Goal: Check status: Check status

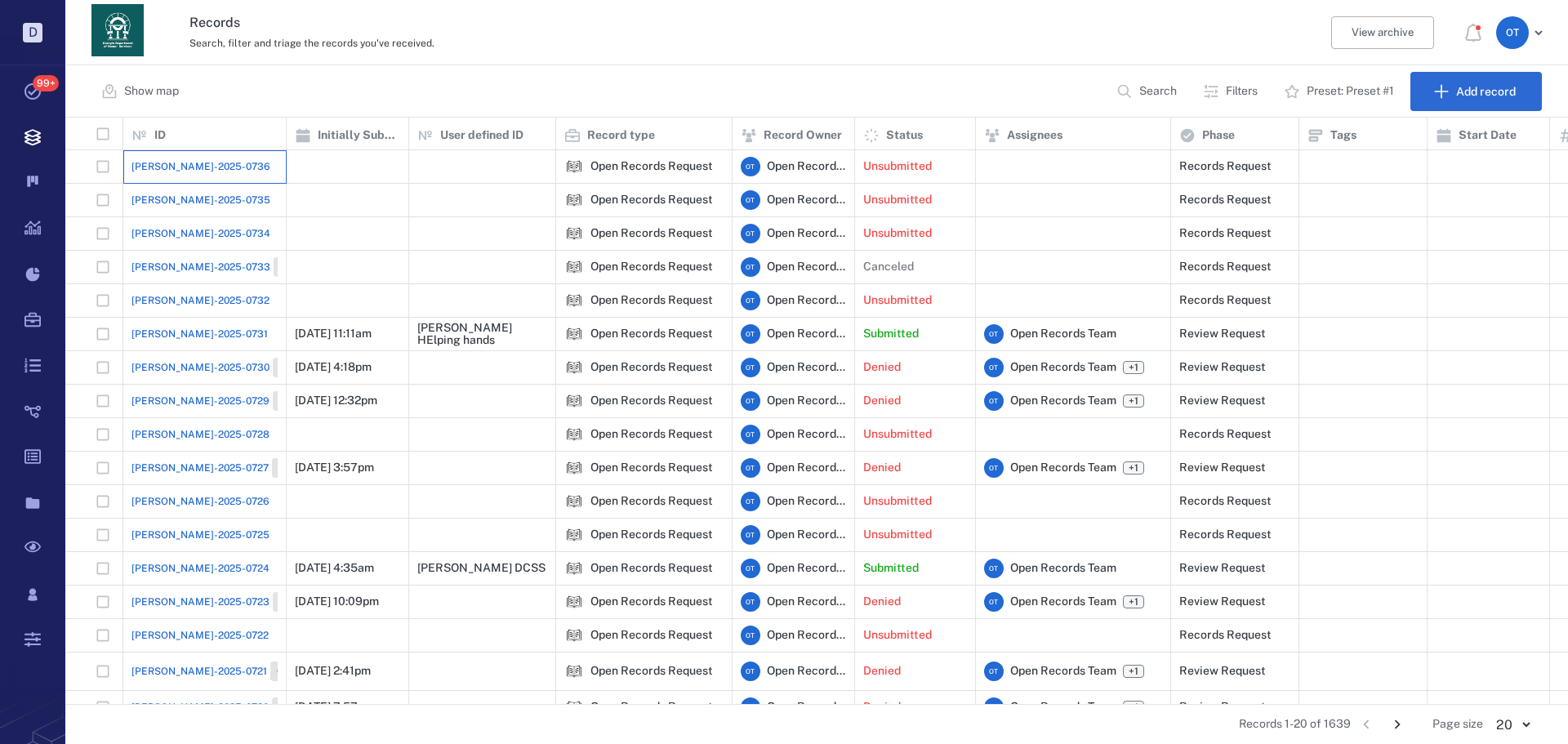
click at [197, 180] on div "[PERSON_NAME]-2025-0736" at bounding box center [204, 166] width 146 height 33
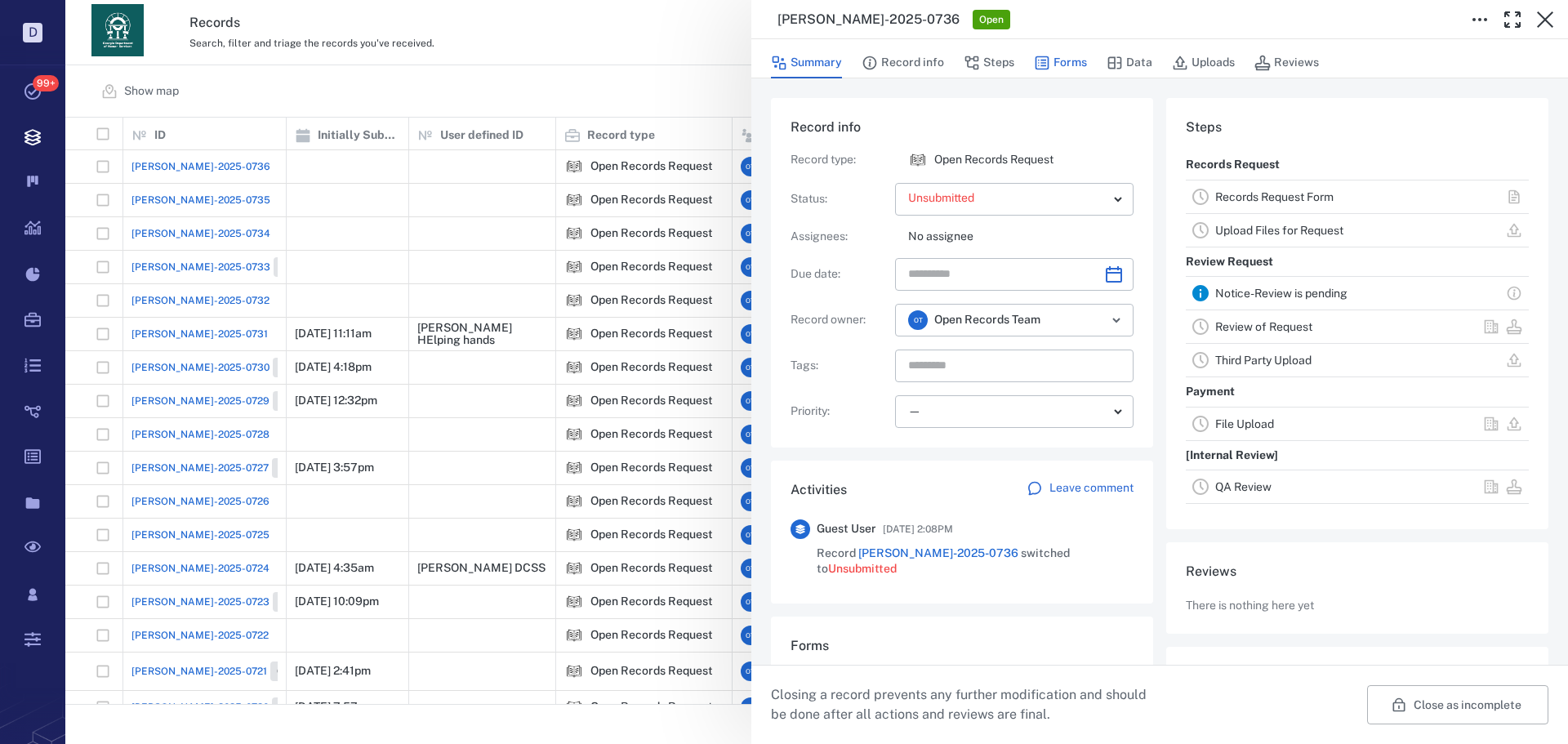
click at [1070, 70] on button "Forms" at bounding box center [1060, 62] width 53 height 31
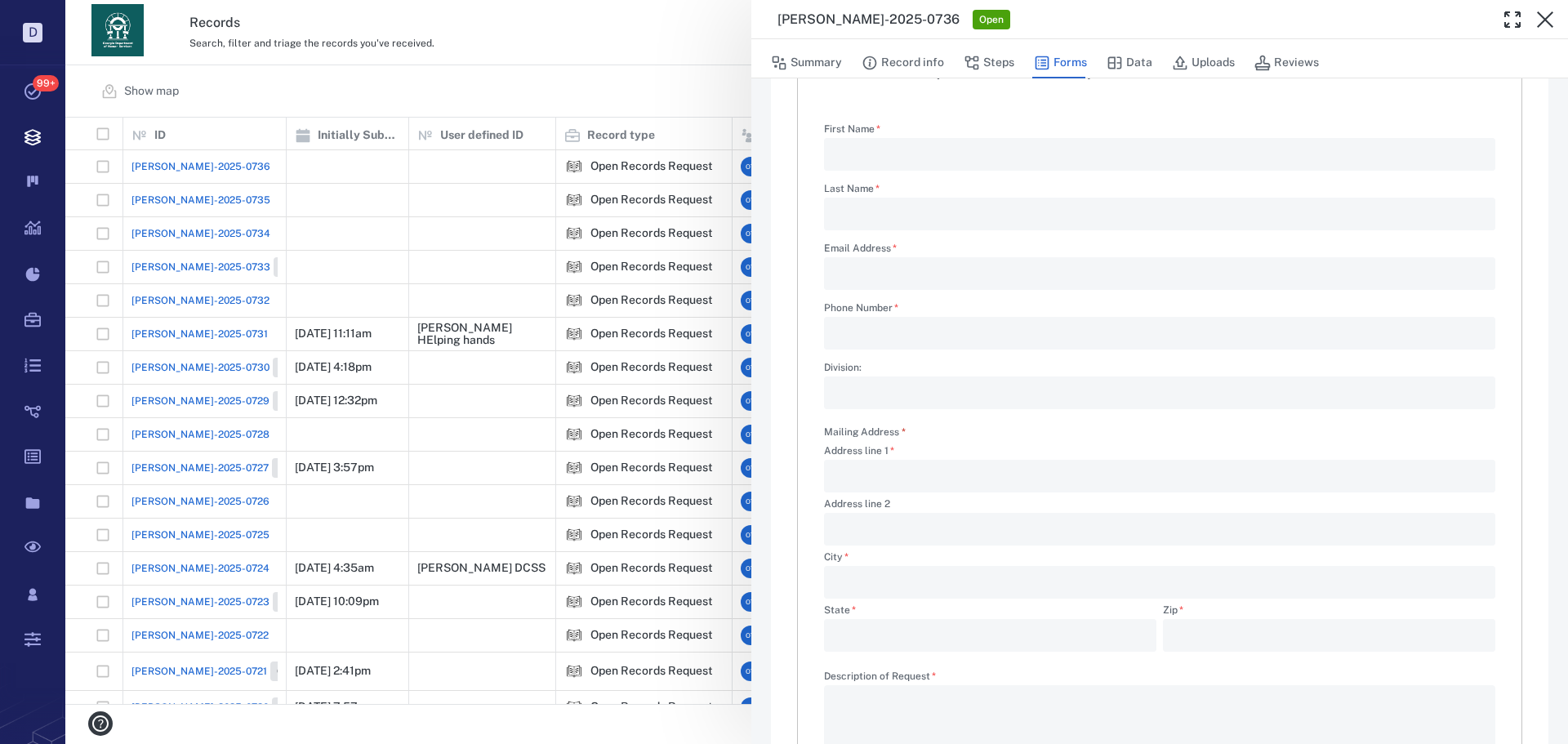
scroll to position [245, 0]
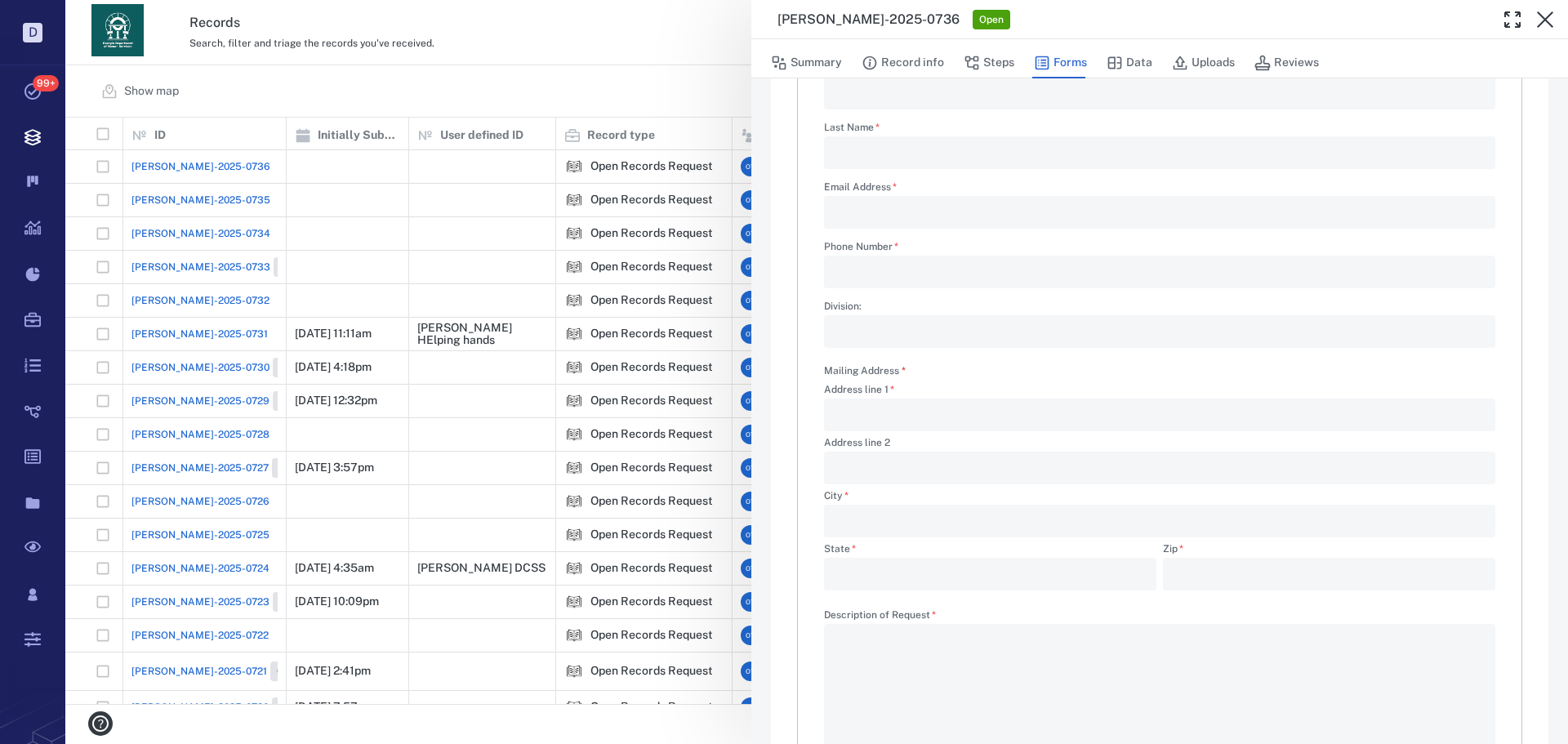
click at [582, 49] on div "[PERSON_NAME]-2025-0736 Open Summary Record info Steps Forms Data Uploads Revie…" at bounding box center [817, 372] width 1503 height 744
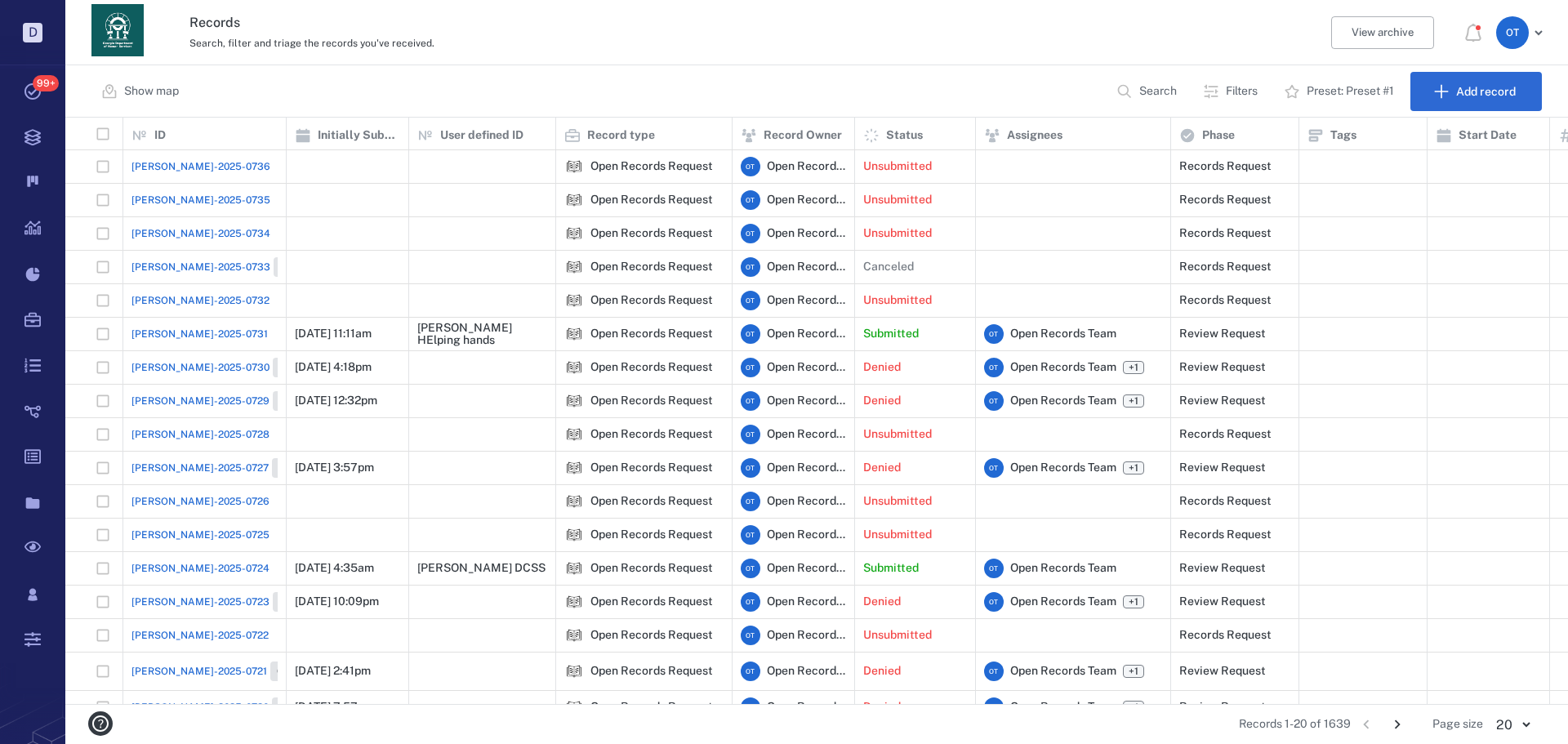
click at [154, 202] on span "[PERSON_NAME]-2025-0735" at bounding box center [200, 199] width 139 height 15
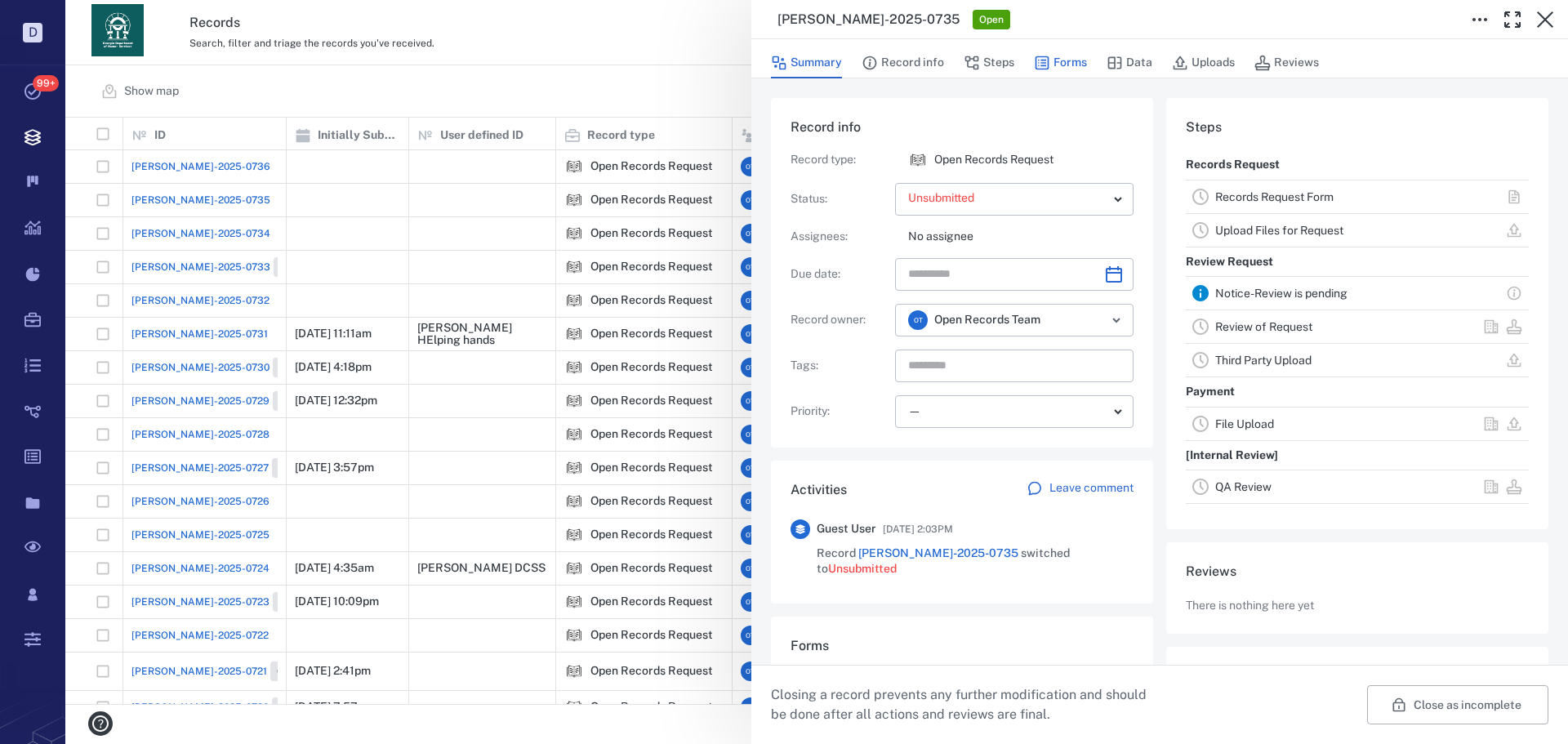
click at [1061, 62] on button "Forms" at bounding box center [1060, 62] width 53 height 31
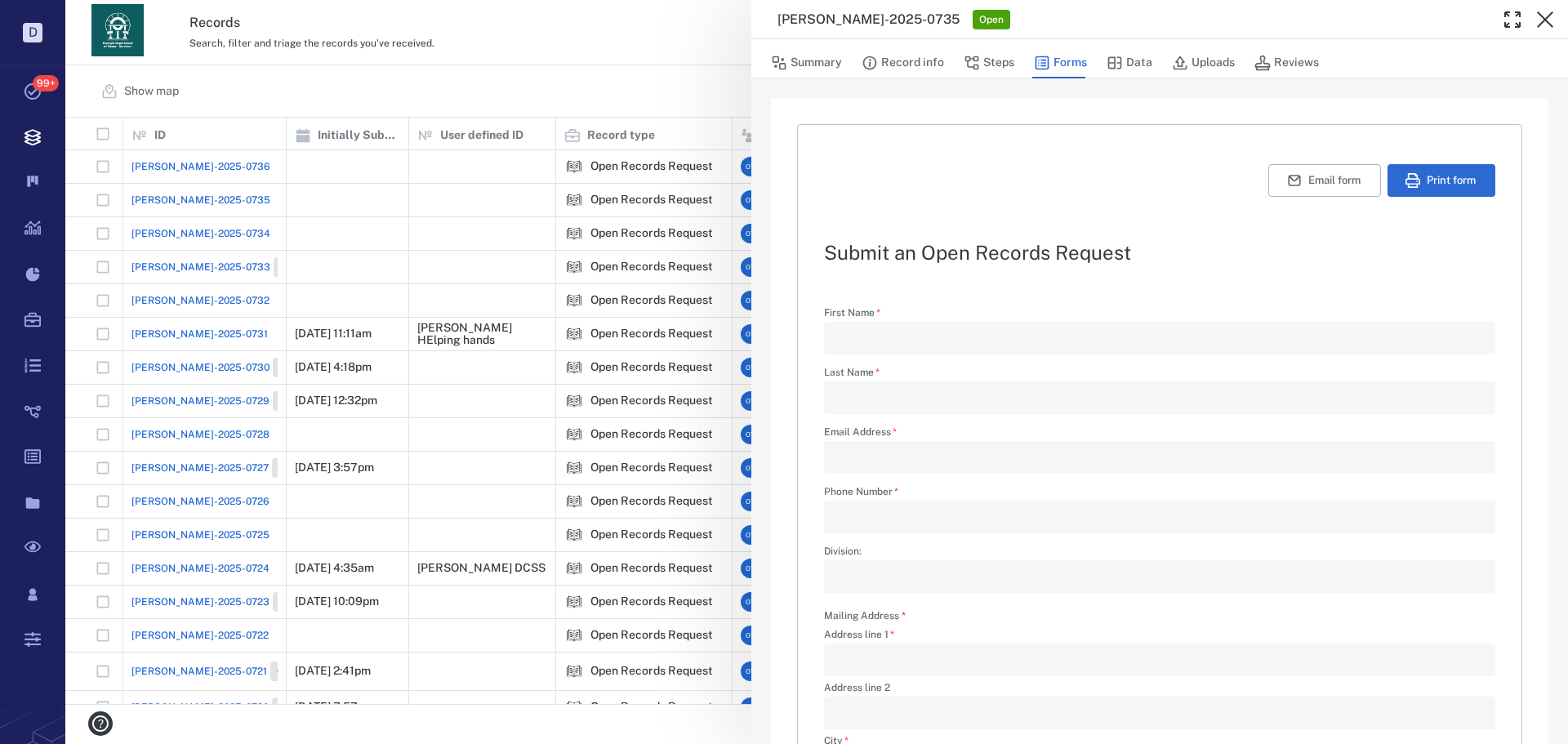
click at [587, 74] on div "[PERSON_NAME]-2025-0735 Open Summary Record info Steps Forms Data Uploads Revie…" at bounding box center [817, 372] width 1503 height 744
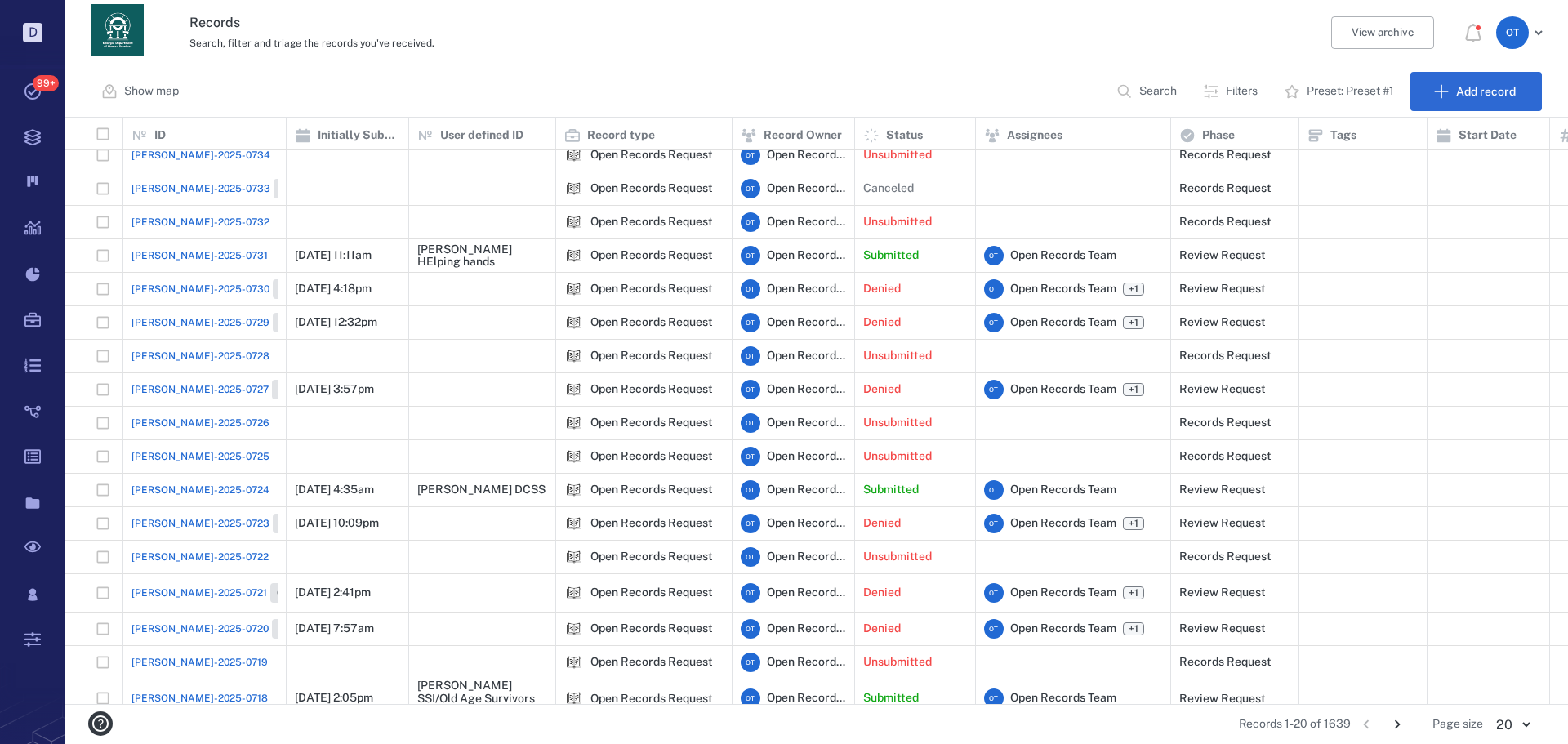
scroll to position [133, 0]
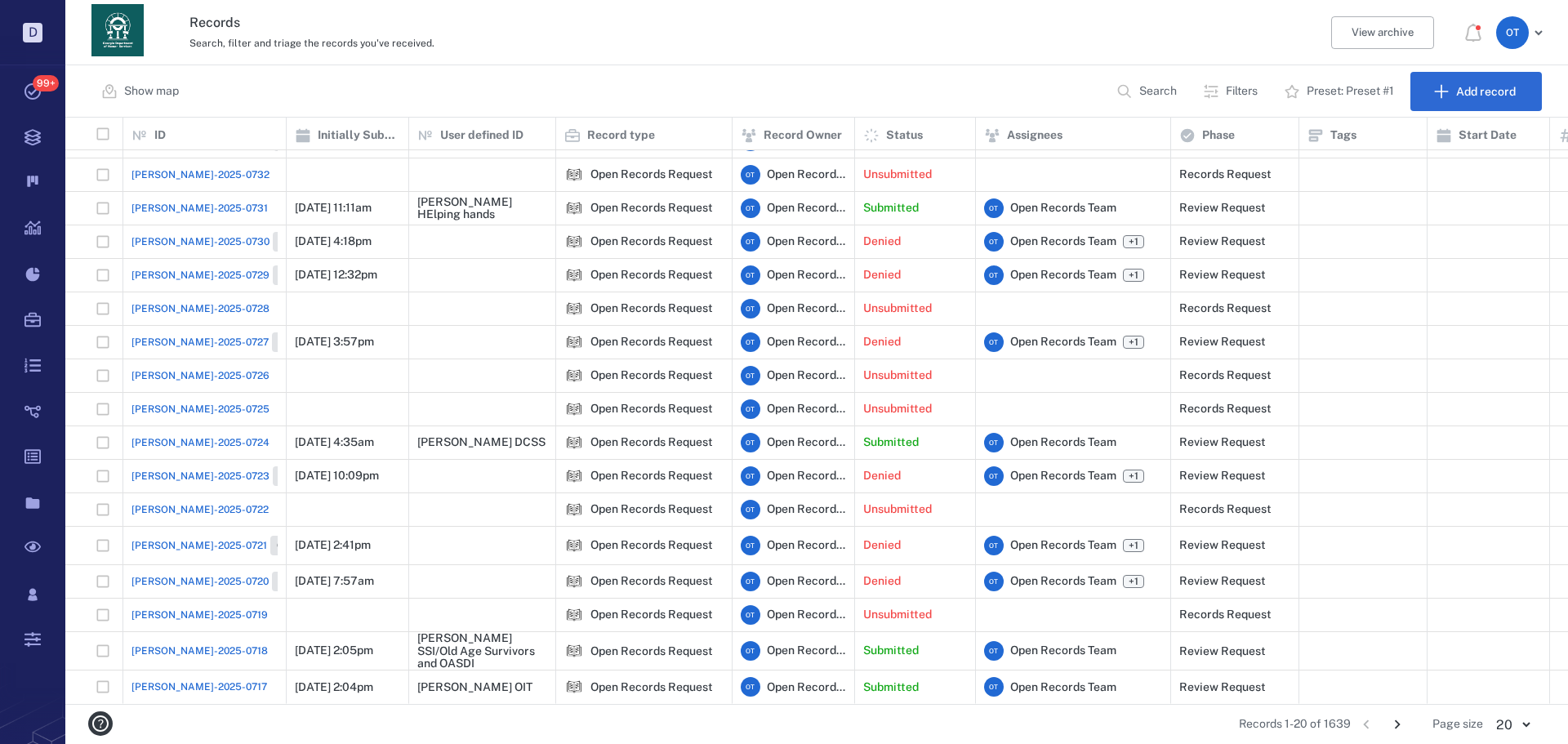
click at [192, 680] on span "[PERSON_NAME]-2025-0717" at bounding box center [198, 687] width 135 height 15
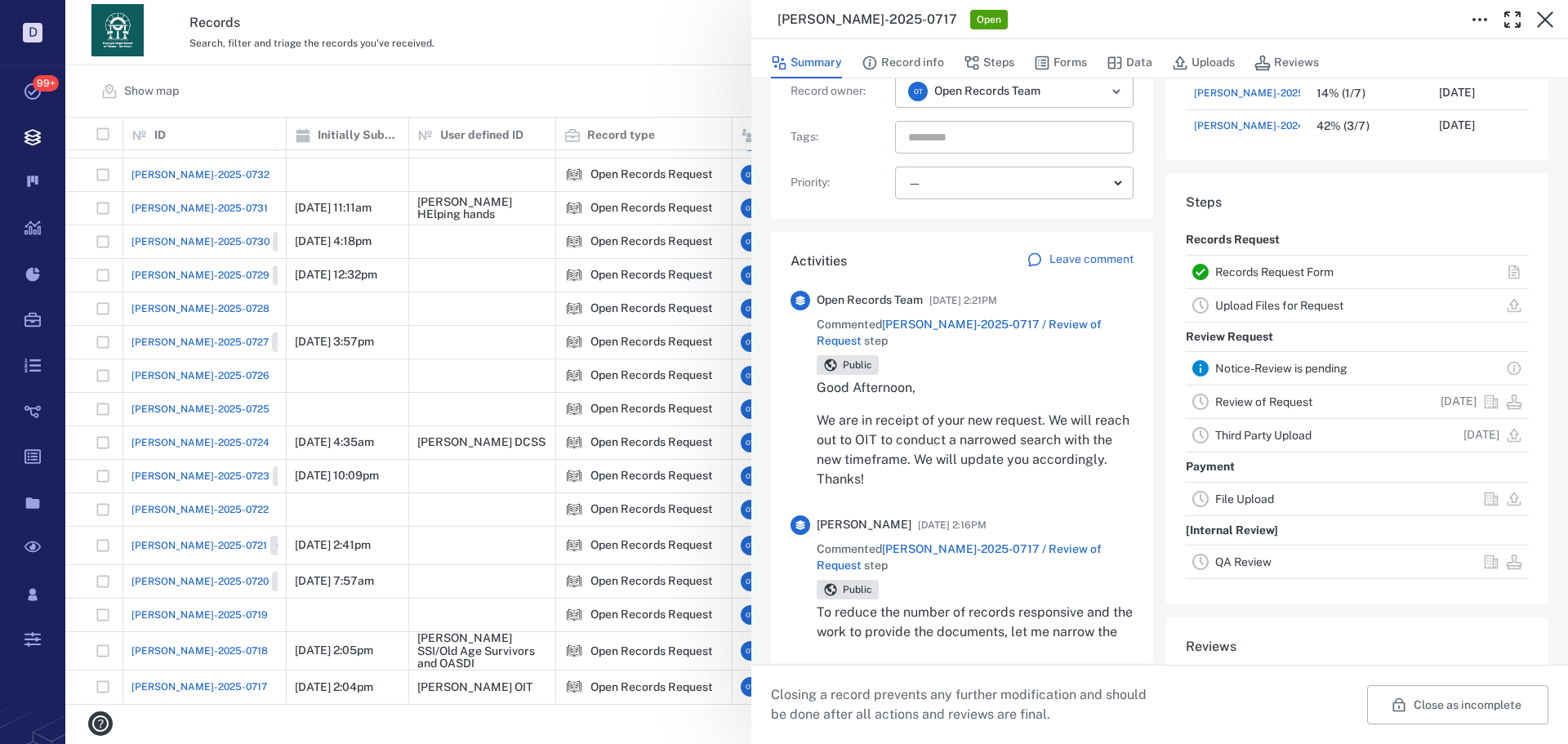
click at [624, 78] on div "[PERSON_NAME]-2025-0717 Open Summary Record info Steps Forms Data Uploads Revie…" at bounding box center [817, 372] width 1503 height 744
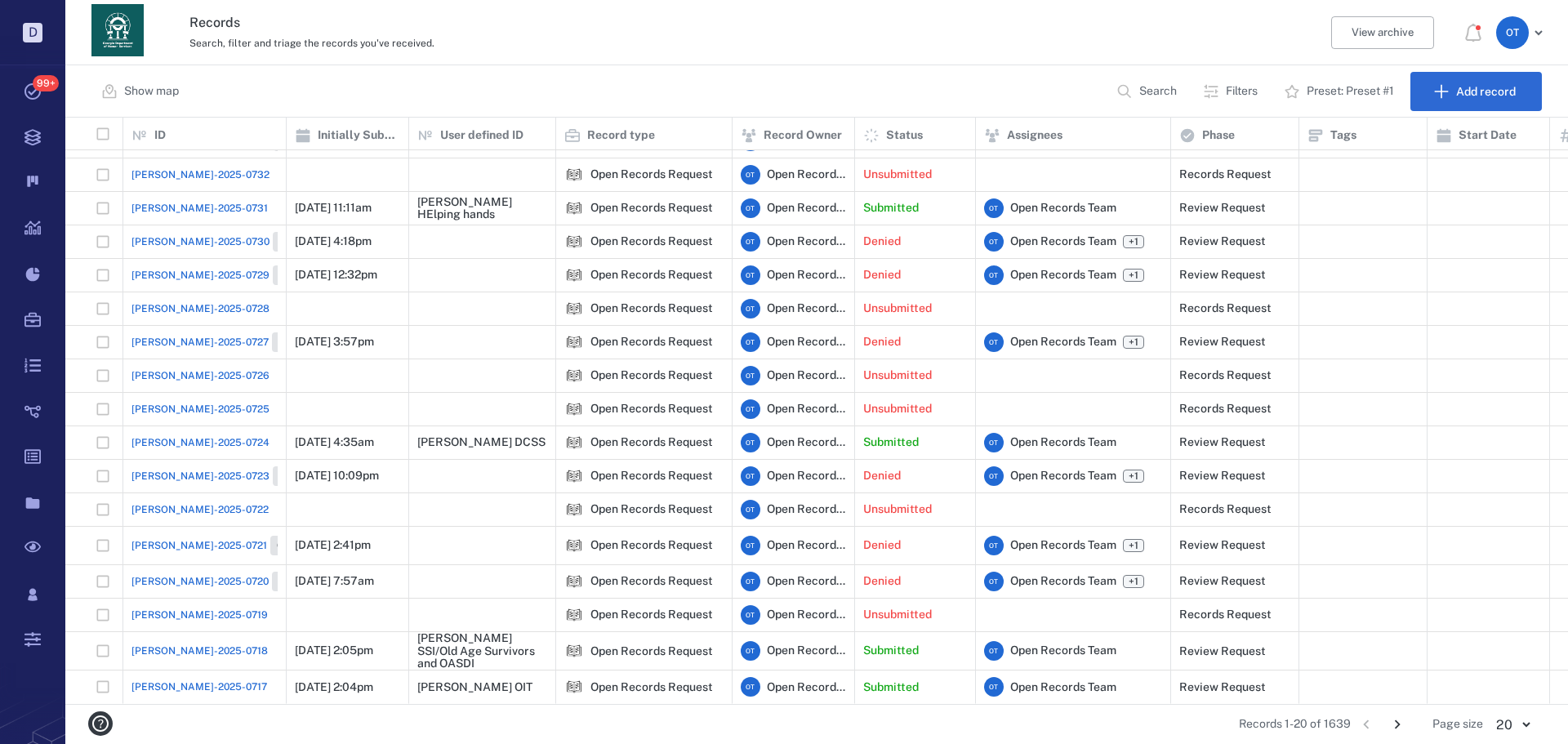
click at [135, 435] on span "[PERSON_NAME]-2025-0724" at bounding box center [200, 442] width 138 height 15
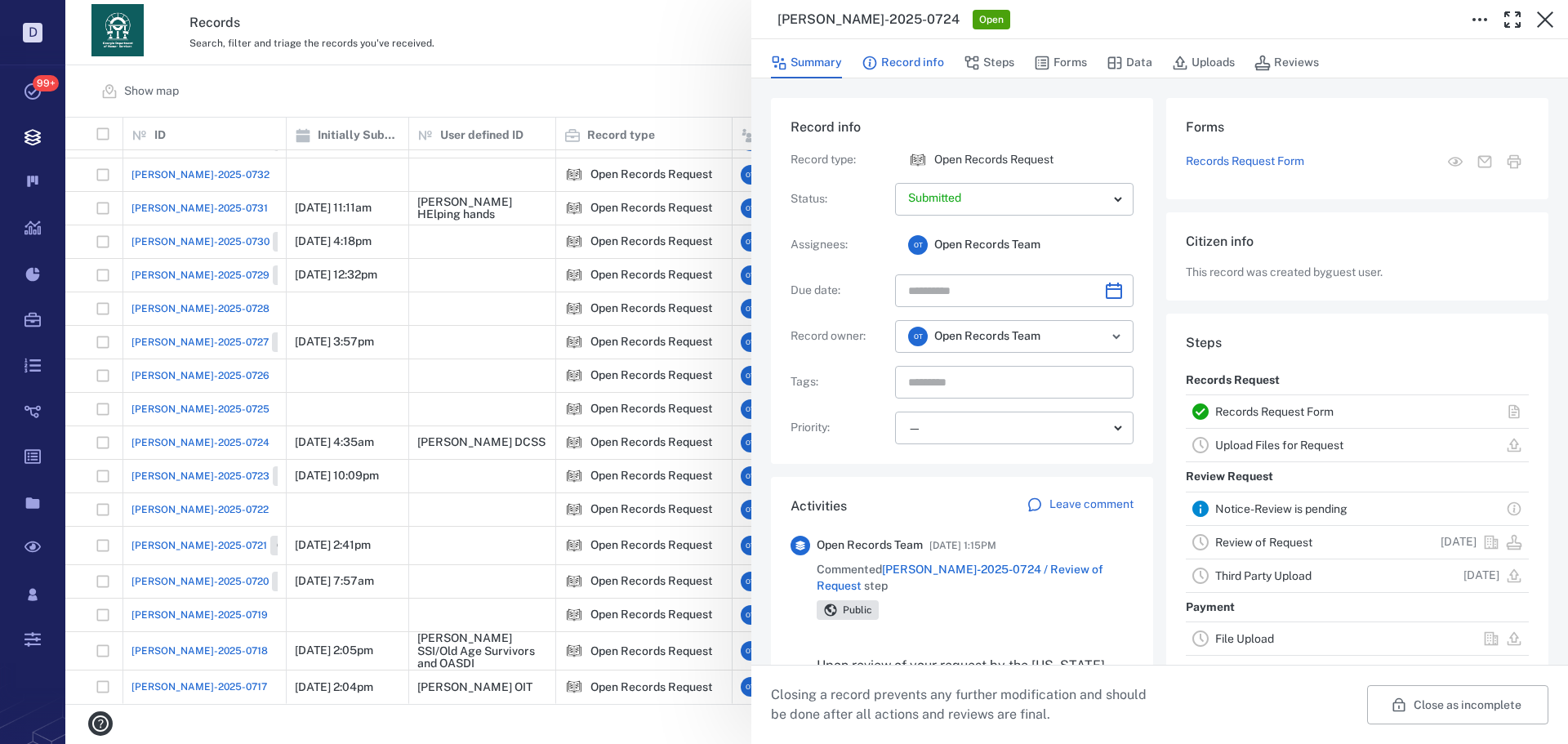
click at [909, 63] on button "Record info" at bounding box center [903, 62] width 83 height 31
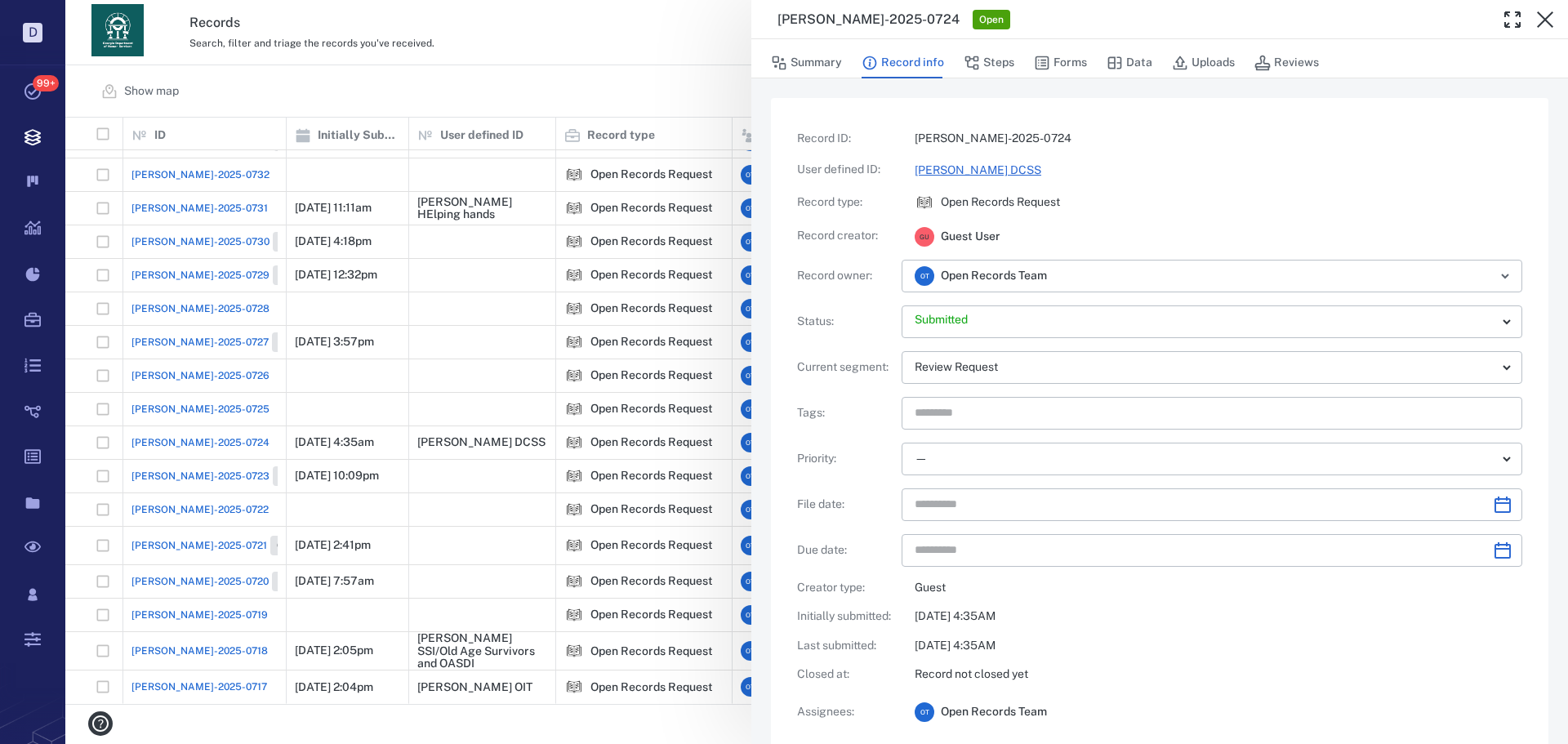
click at [959, 169] on link "[PERSON_NAME] DCSS" at bounding box center [977, 170] width 126 height 13
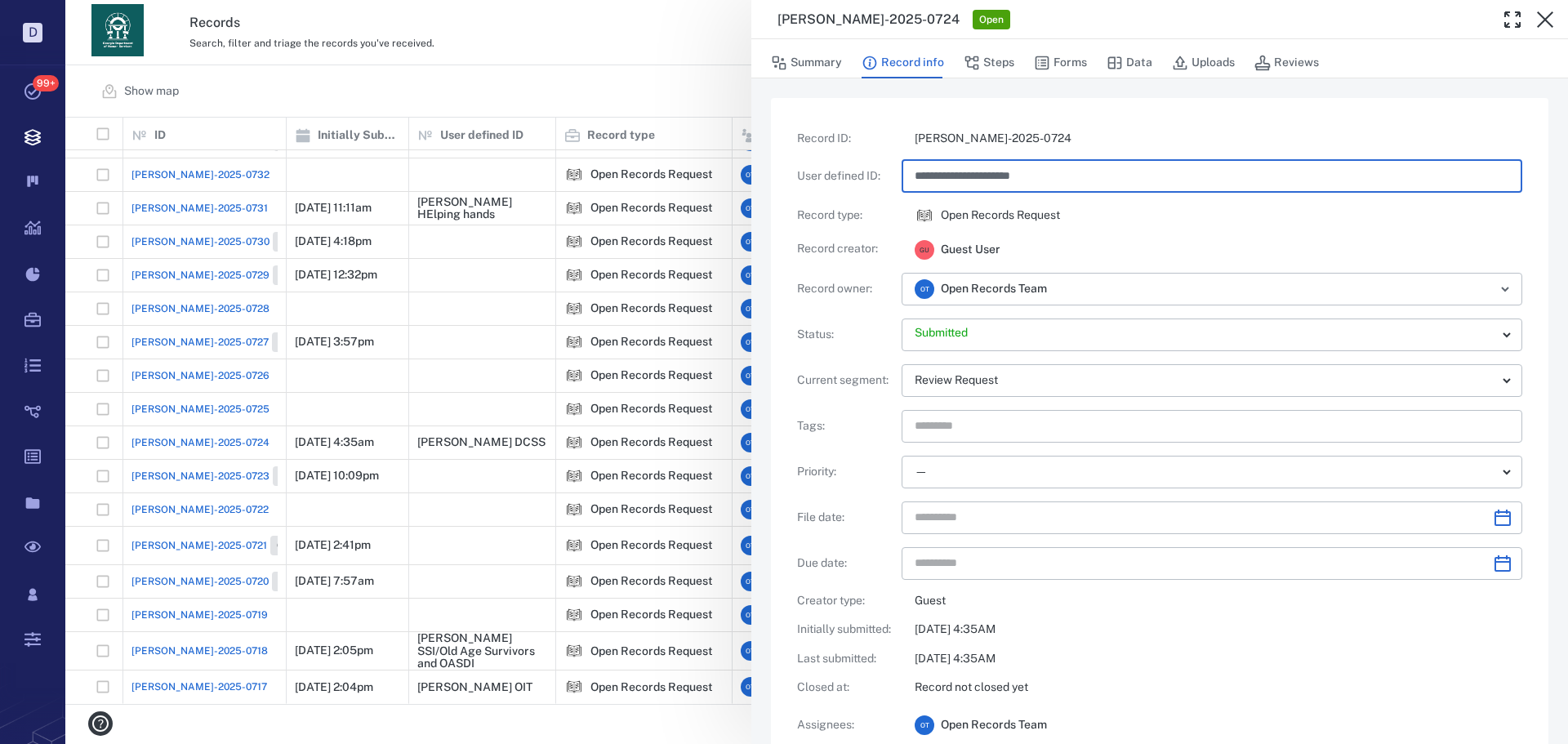
click at [1066, 171] on input "**********" at bounding box center [1211, 176] width 595 height 33
type input "**********"
click at [635, 44] on div "**********" at bounding box center [817, 372] width 1503 height 744
click at [623, 81] on div "Show map Search Filters Preset: Preset #1 Add record" at bounding box center [817, 91] width 1503 height 52
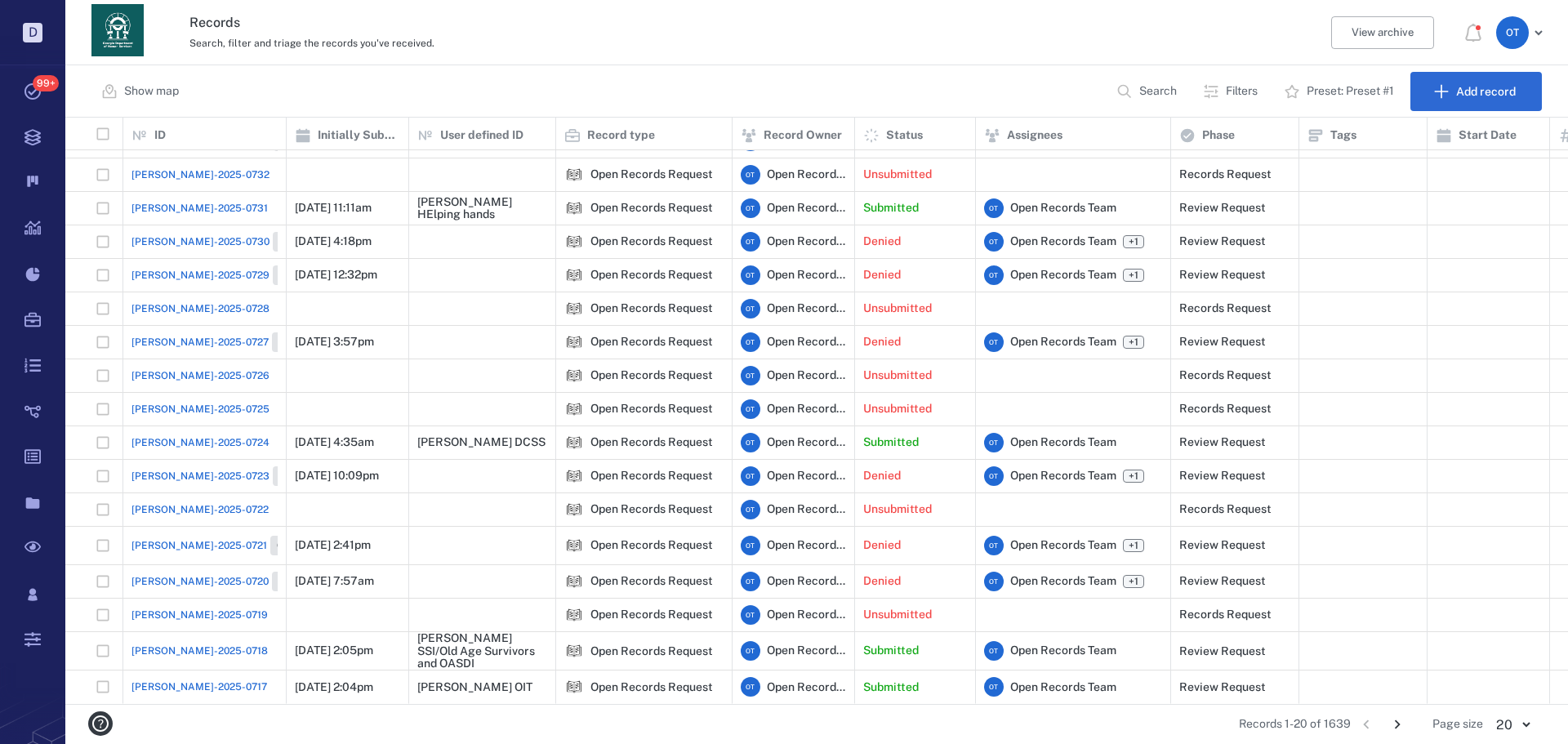
click at [623, 81] on div "Show map Search Filters Preset: Preset #1 Add record" at bounding box center [817, 91] width 1503 height 52
click at [1126, 83] on icon "button" at bounding box center [1124, 91] width 17 height 17
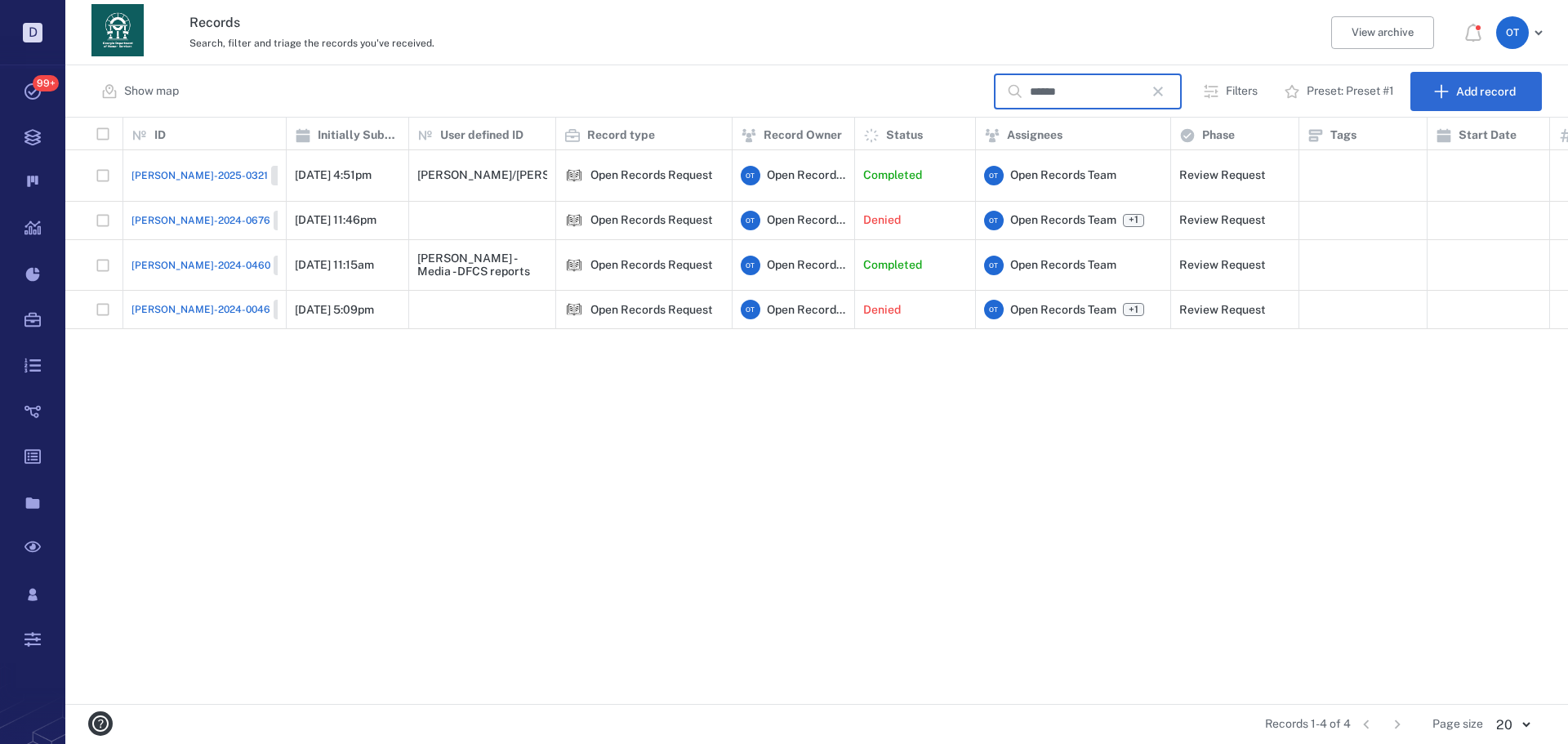
type input "******"
click at [157, 169] on span "[PERSON_NAME]-2025-0321" at bounding box center [199, 176] width 136 height 15
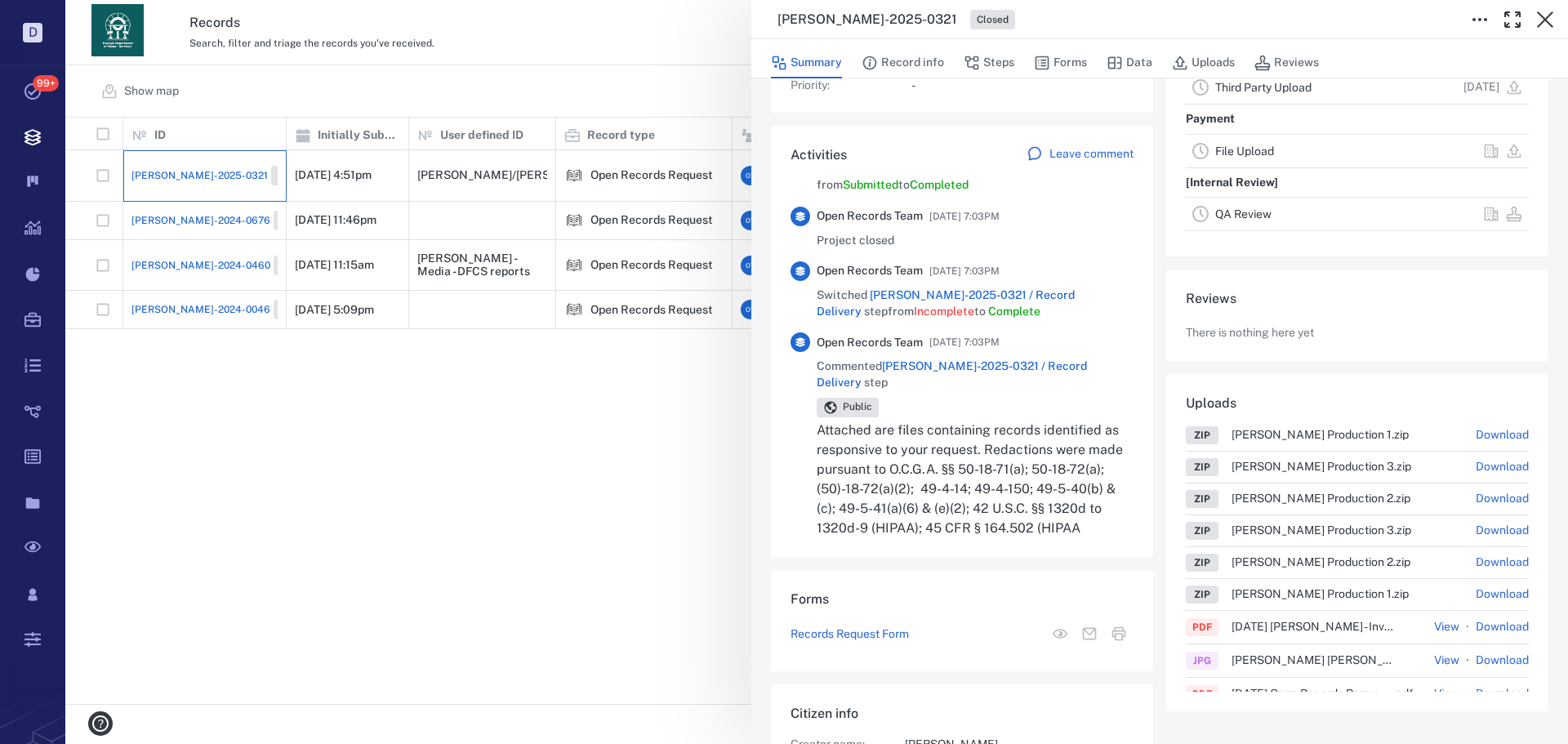
scroll to position [245, 0]
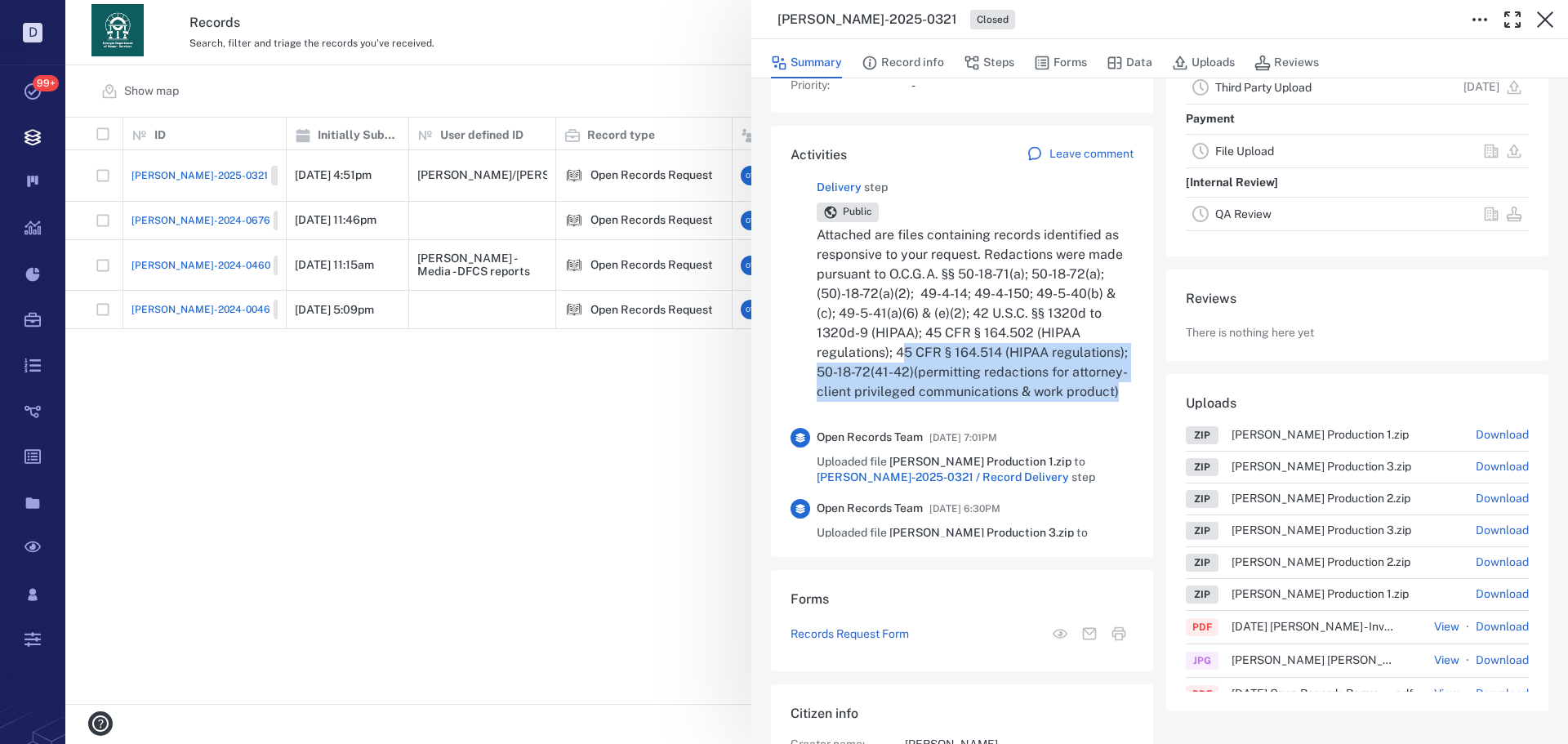
drag, startPoint x: 1015, startPoint y: 395, endPoint x: 946, endPoint y: 331, distance: 94.1
click at [947, 331] on p "Attached are files containing records identified as responsive to your request.…" at bounding box center [974, 314] width 317 height 177
click at [944, 331] on p "Attached are files containing records identified as responsive to your request.…" at bounding box center [974, 314] width 317 height 177
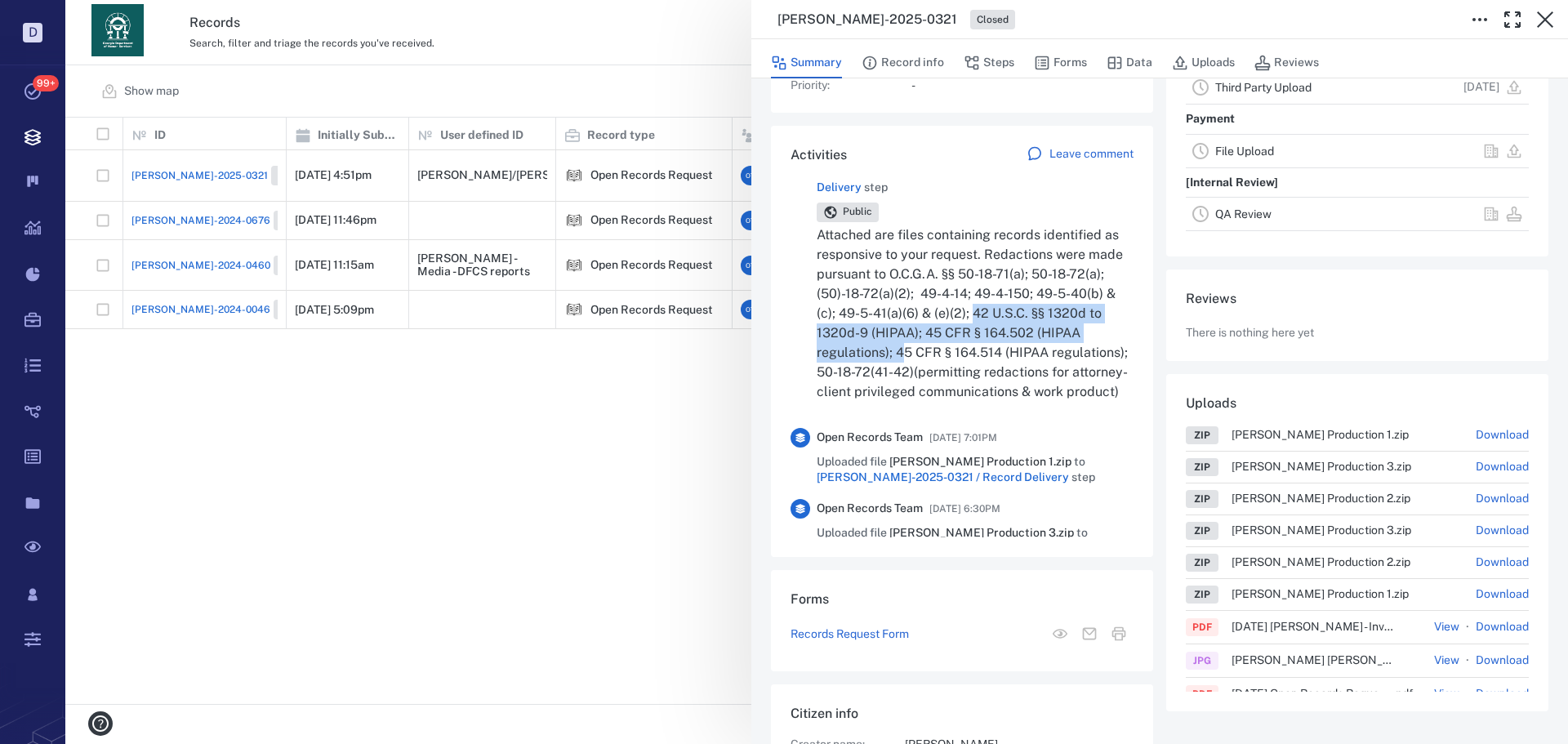
drag, startPoint x: 949, startPoint y: 340, endPoint x: 1017, endPoint y: 300, distance: 78.9
click at [1017, 297] on p "Attached are files containing records identified as responsive to your request.…" at bounding box center [974, 314] width 317 height 177
click at [1014, 309] on p "Attached are files containing records identified as responsive to your request.…" at bounding box center [974, 314] width 317 height 177
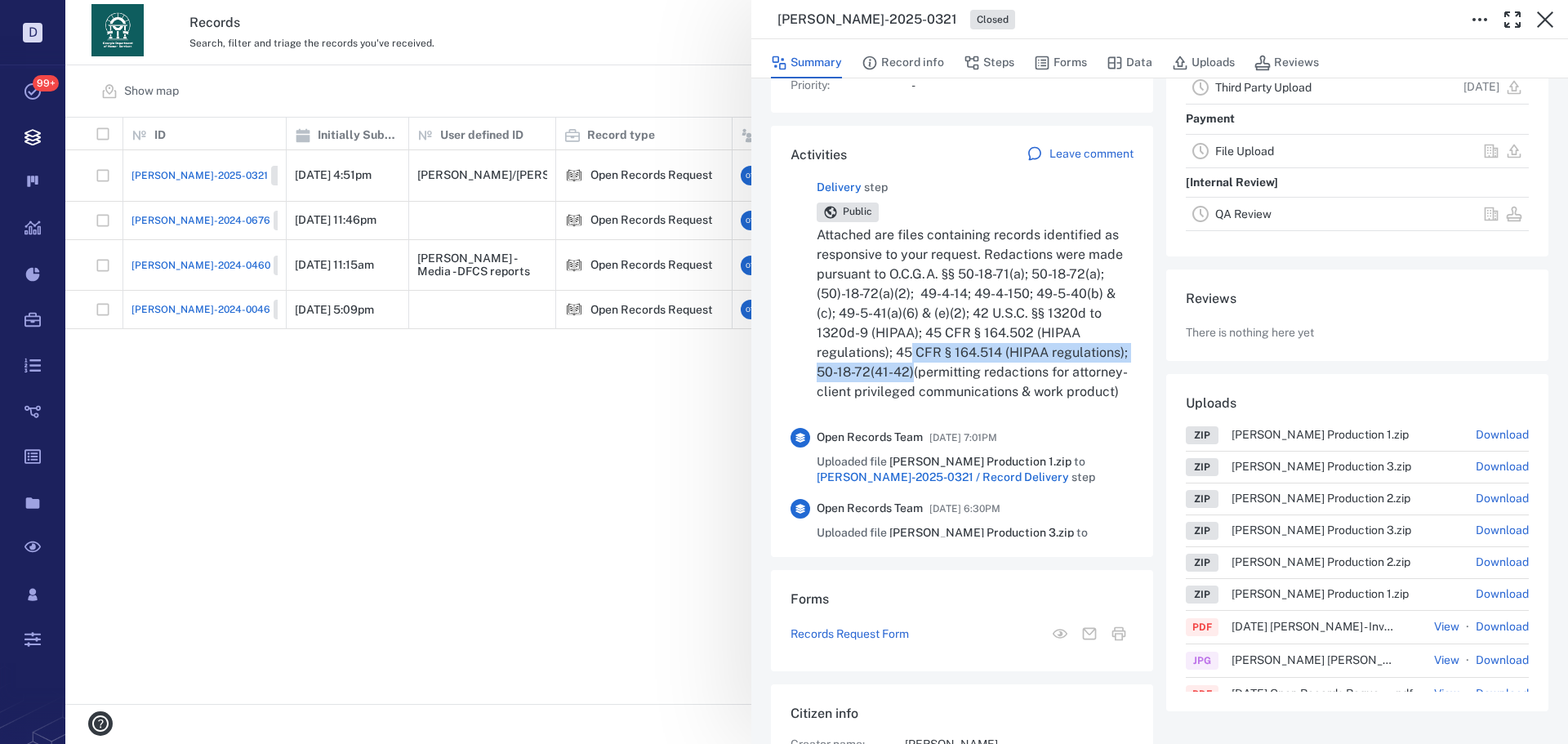
drag, startPoint x: 990, startPoint y: 361, endPoint x: 956, endPoint y: 332, distance: 44.7
click at [956, 332] on p "Attached are files containing records identified as responsive to your request.…" at bounding box center [974, 314] width 317 height 177
click at [957, 333] on p "Attached are files containing records identified as responsive to your request.…" at bounding box center [974, 314] width 317 height 177
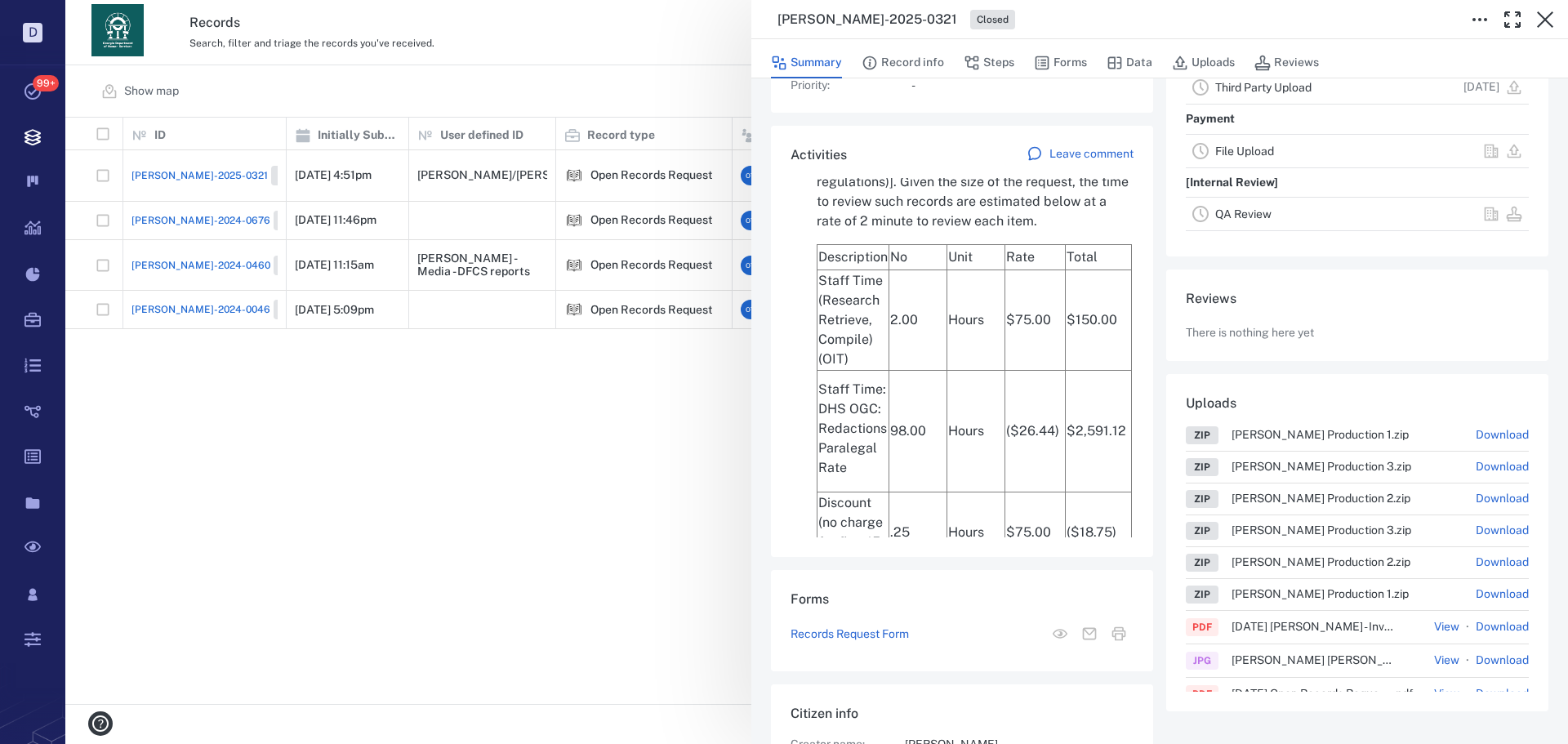
scroll to position [4167, 0]
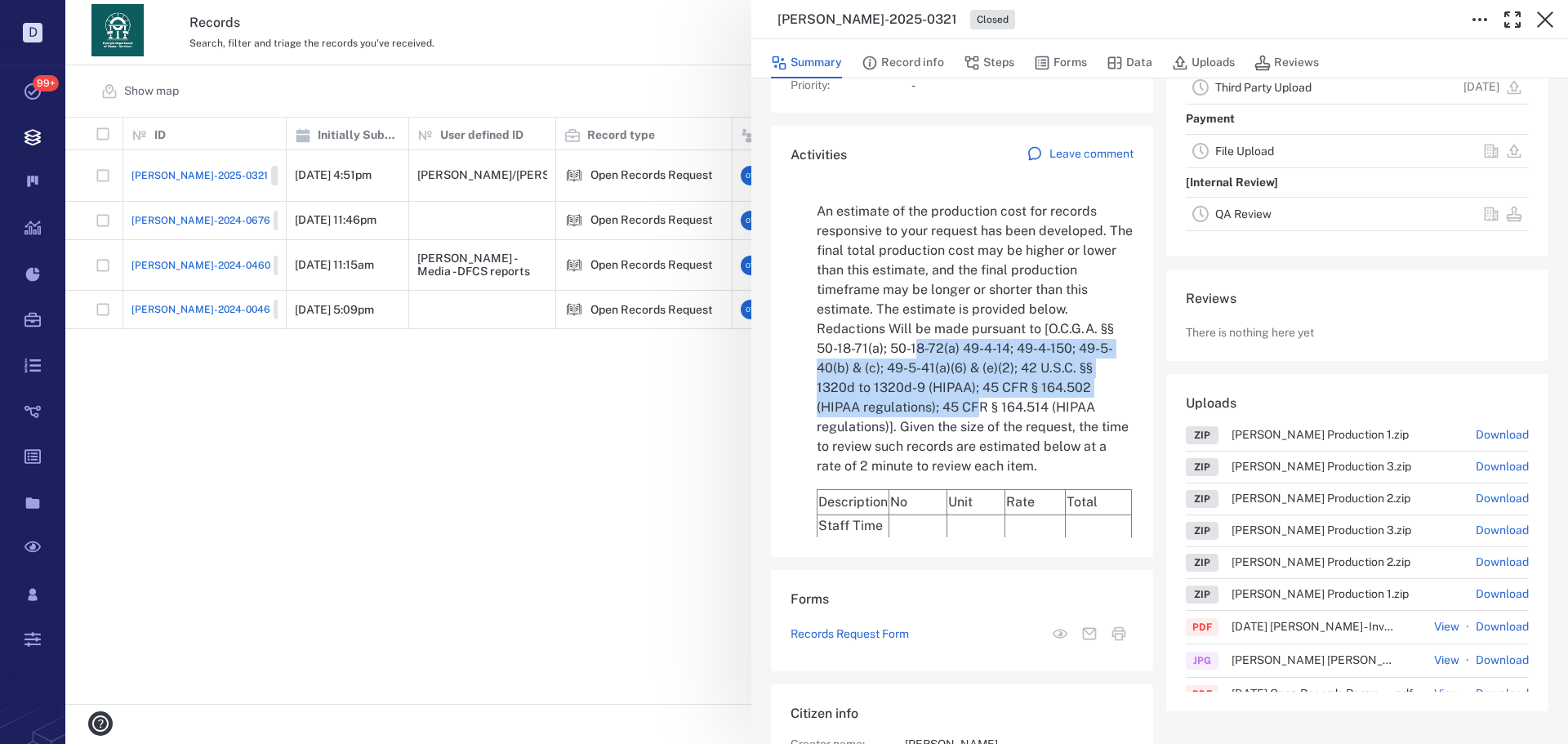
drag, startPoint x: 980, startPoint y: 406, endPoint x: 812, endPoint y: 363, distance: 173.4
click at [914, 339] on p "An estimate of the production cost for records responsive to your request has b…" at bounding box center [974, 339] width 317 height 274
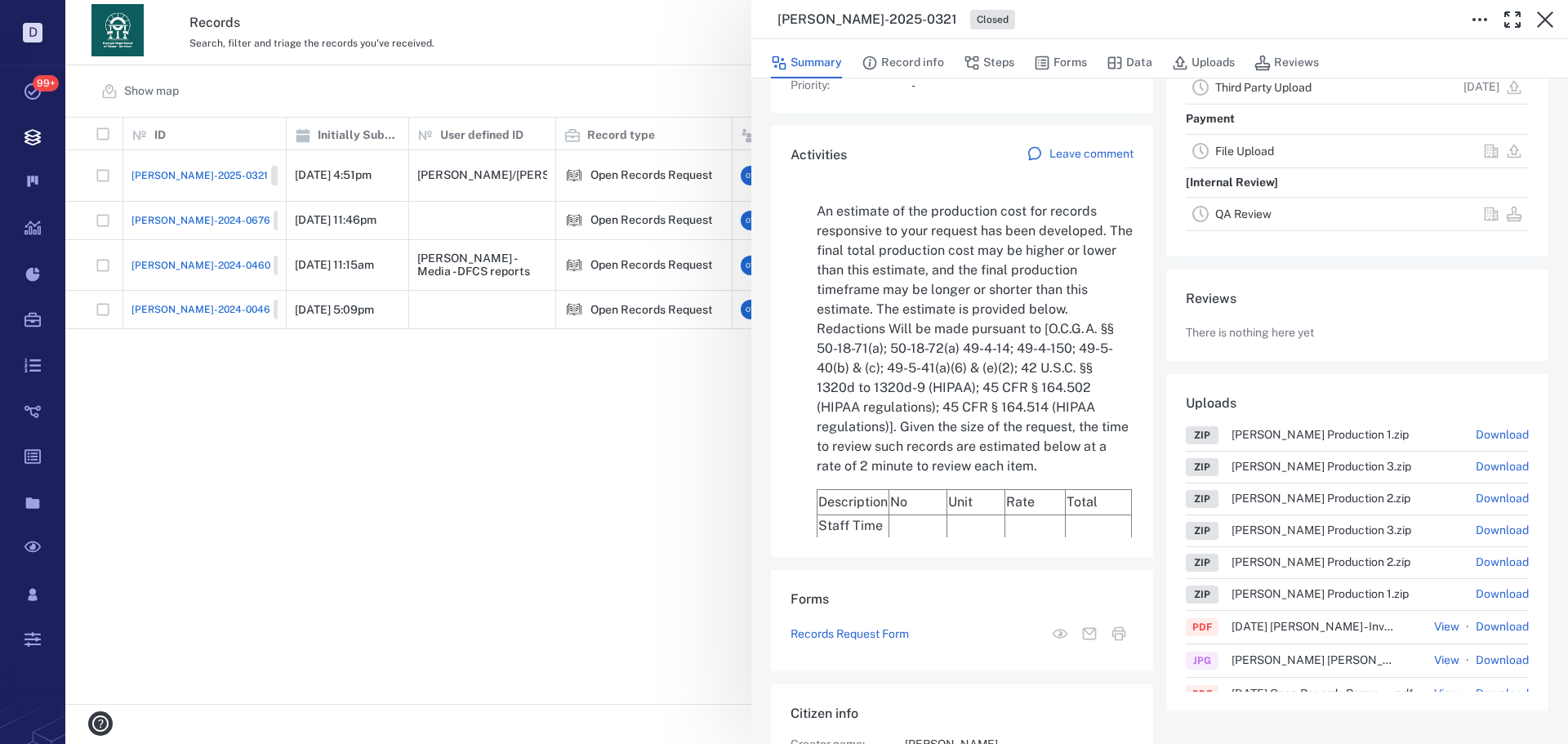
click at [757, 372] on div "Record info Record type : Open Records Request Status : Completed Assignees : O…" at bounding box center [1160, 392] width 817 height 1172
click at [726, 375] on div "[PERSON_NAME]-2025-0321 Closed Summary Record info Steps Forms Data Uploads Rev…" at bounding box center [817, 372] width 1503 height 744
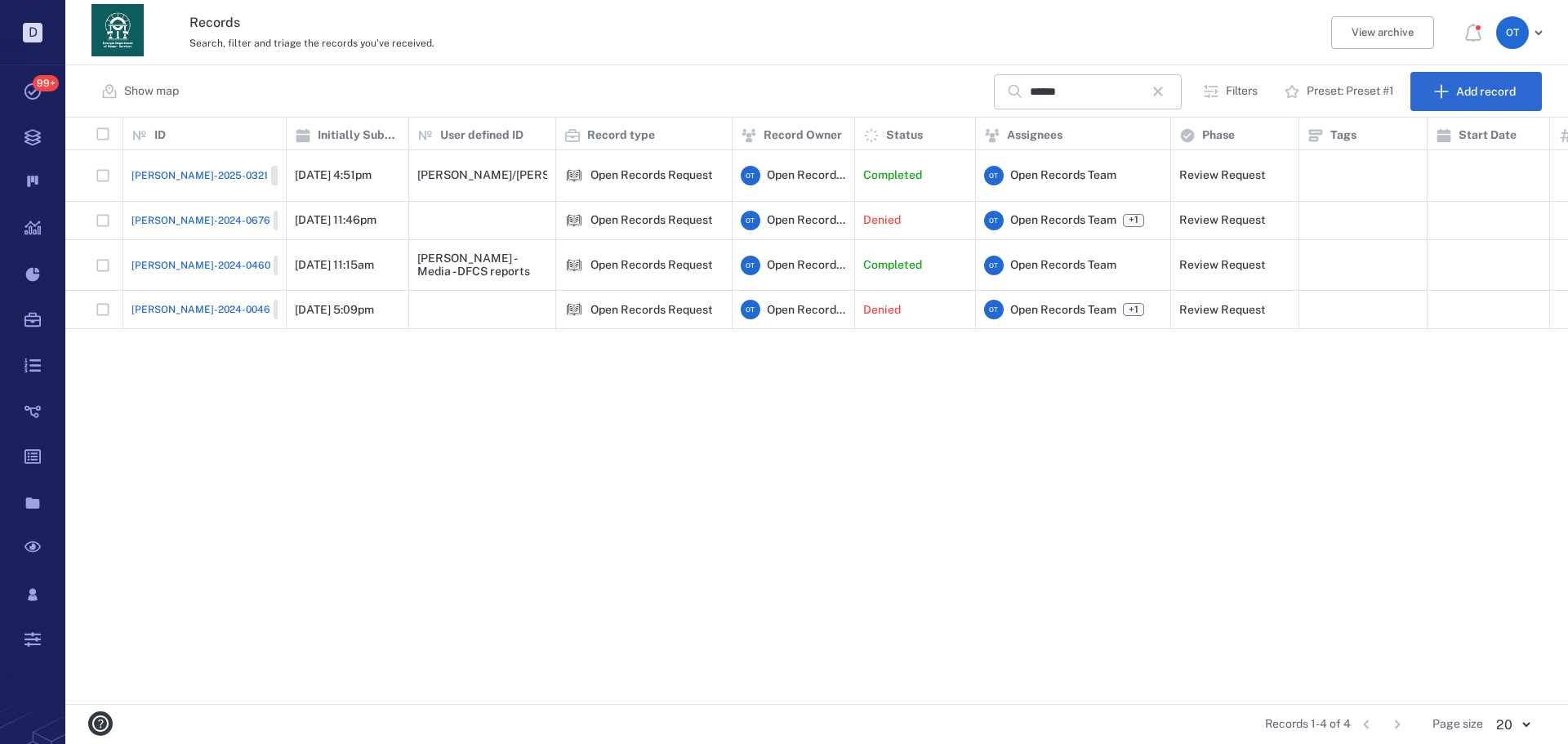
click at [1157, 96] on icon "button" at bounding box center [1158, 92] width 20 height 20
